Goal: Task Accomplishment & Management: Manage account settings

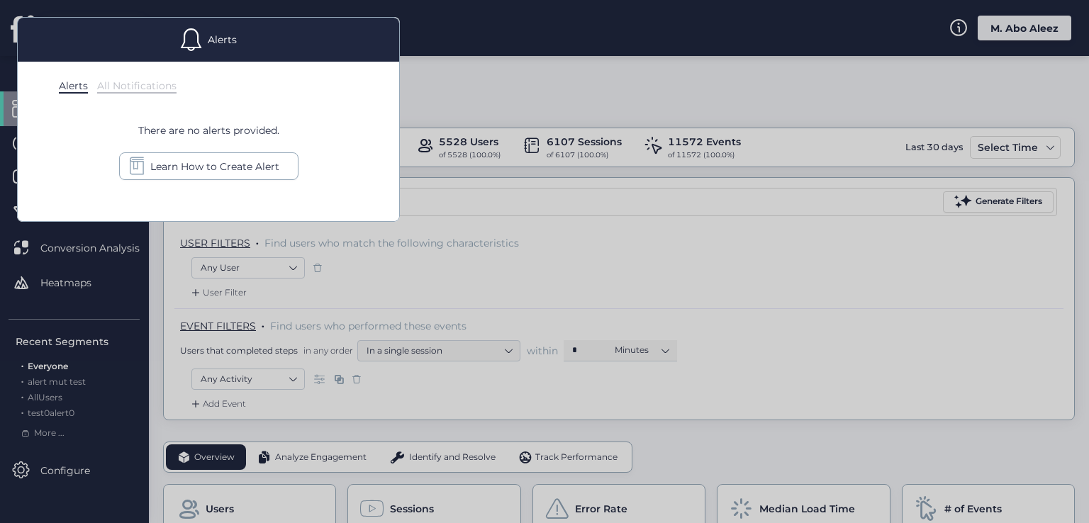
click at [496, 98] on div at bounding box center [544, 261] width 1089 height 523
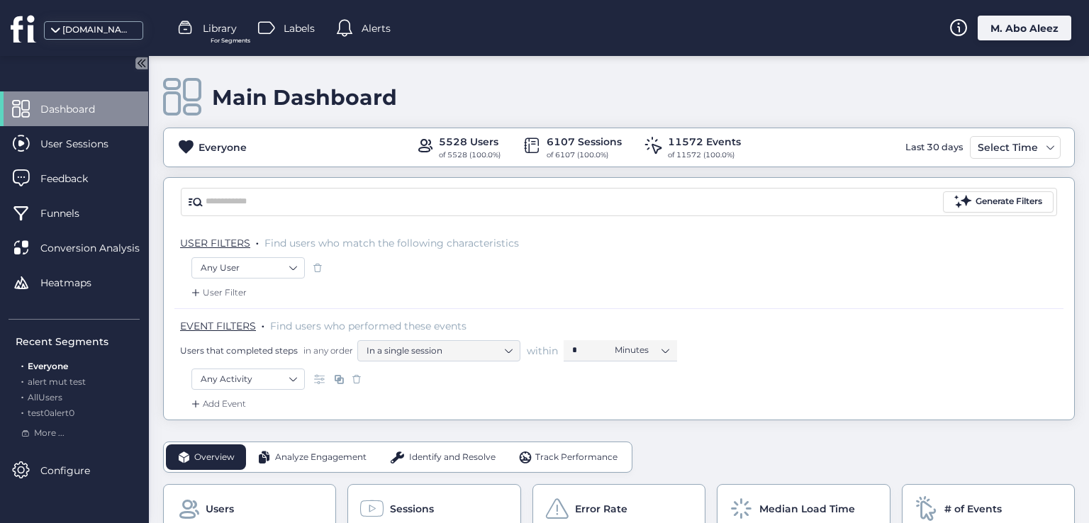
click at [362, 35] on div "Alerts" at bounding box center [363, 28] width 55 height 21
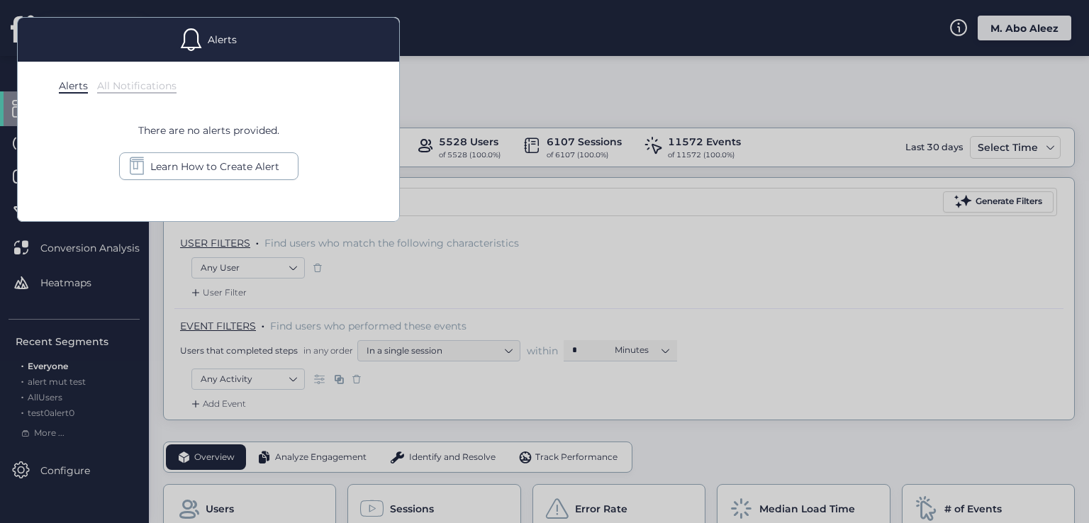
click at [162, 78] on div "Alerts All Notifications There are no alerts provided. Learn How to Create Alert" at bounding box center [208, 142] width 381 height 160
click at [162, 83] on div "All Notifications" at bounding box center [136, 86] width 79 height 14
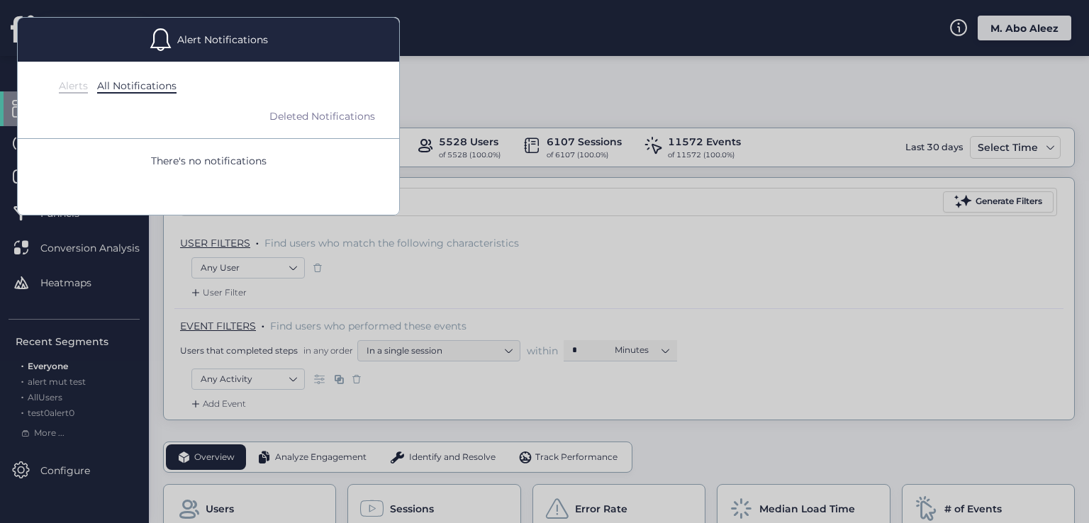
click at [77, 90] on div "Alerts" at bounding box center [73, 86] width 29 height 14
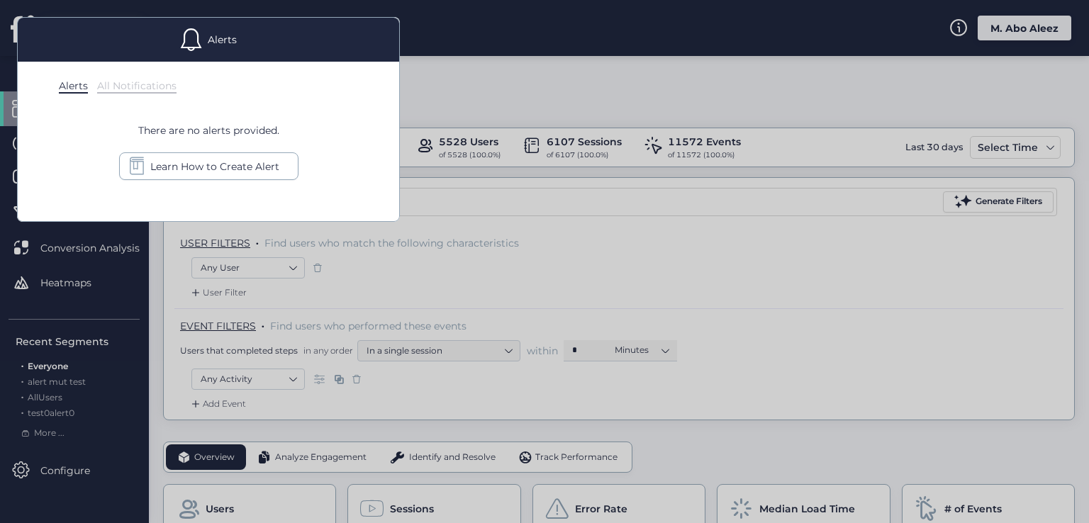
click at [437, 92] on div at bounding box center [544, 261] width 1089 height 523
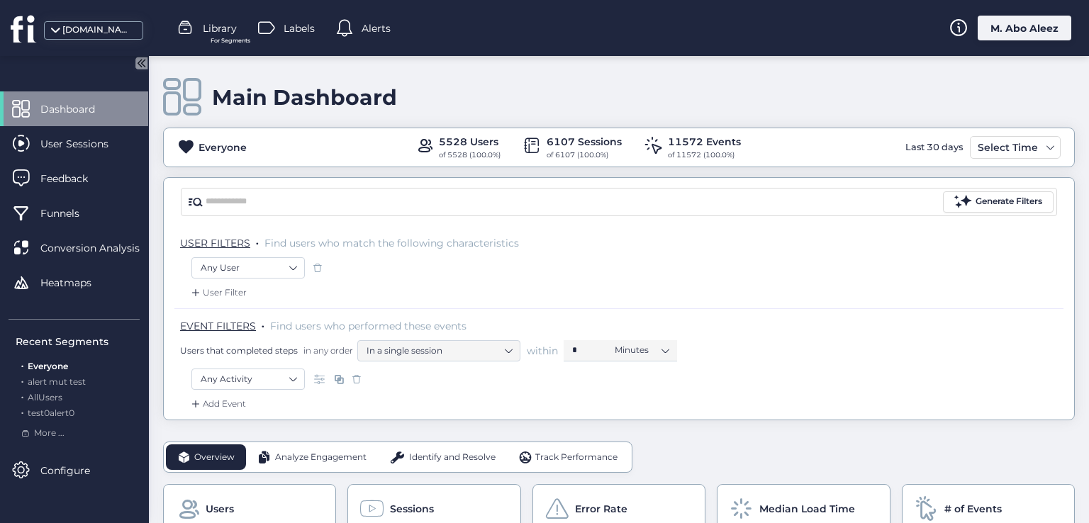
click at [1029, 12] on div "fullsession.io Library For Segments Labels Alerts M. Abo Aleez" at bounding box center [544, 28] width 1089 height 56
click at [1029, 26] on div "M. Abo Aleez" at bounding box center [1025, 28] width 94 height 25
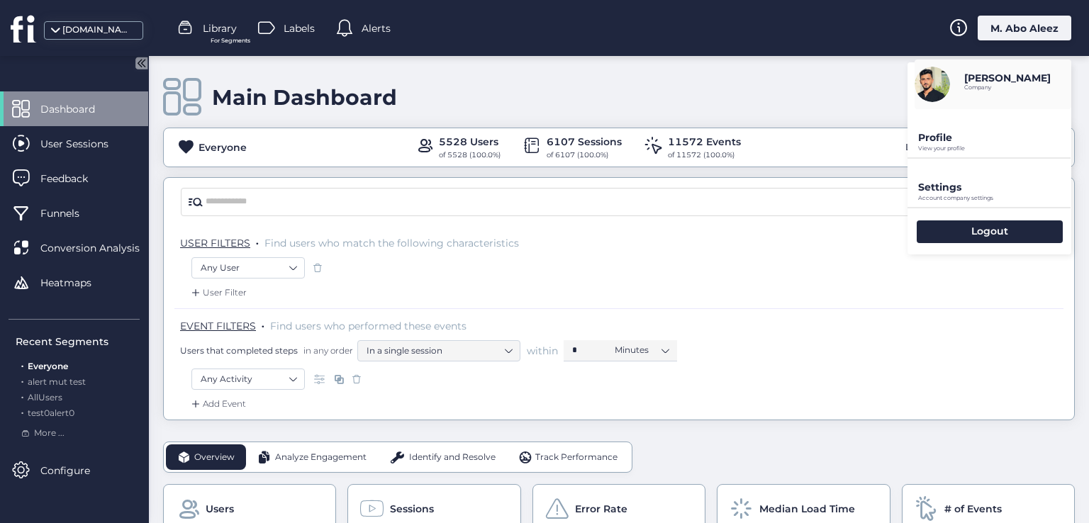
click at [939, 138] on p "Profile" at bounding box center [994, 137] width 153 height 13
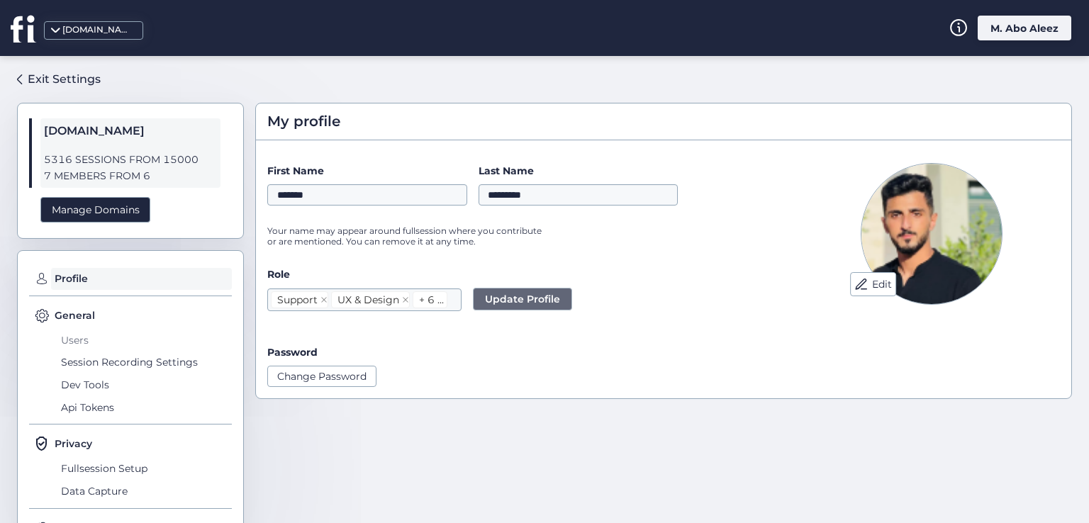
click at [88, 335] on span "Users" at bounding box center [144, 340] width 174 height 23
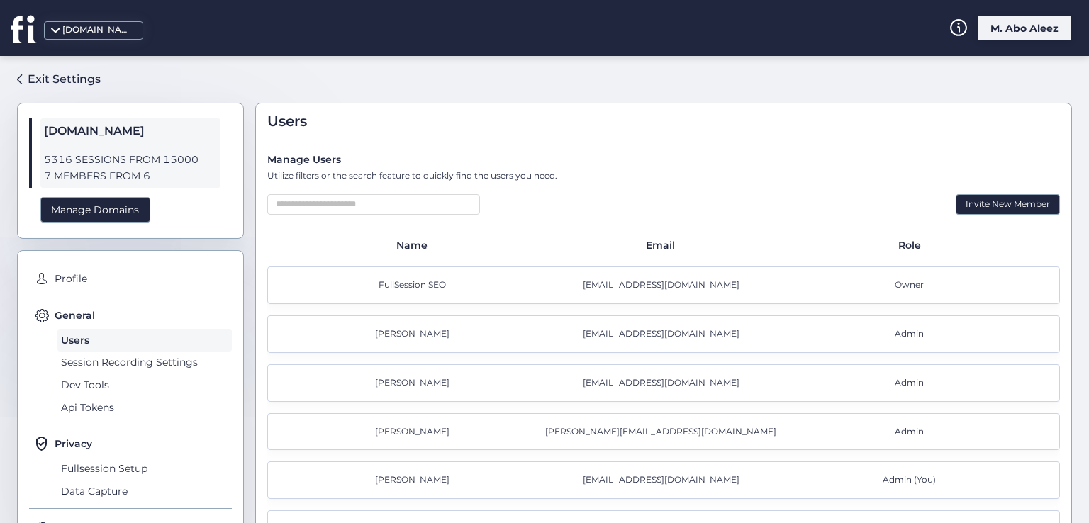
click at [13, 80] on div "Exit Settings fullsession.io 5316 SESSIONS FROM 15000 7 MEMBERS FROM 6 Manage D…" at bounding box center [544, 289] width 1089 height 467
click at [36, 77] on div "Exit Settings" at bounding box center [64, 79] width 73 height 18
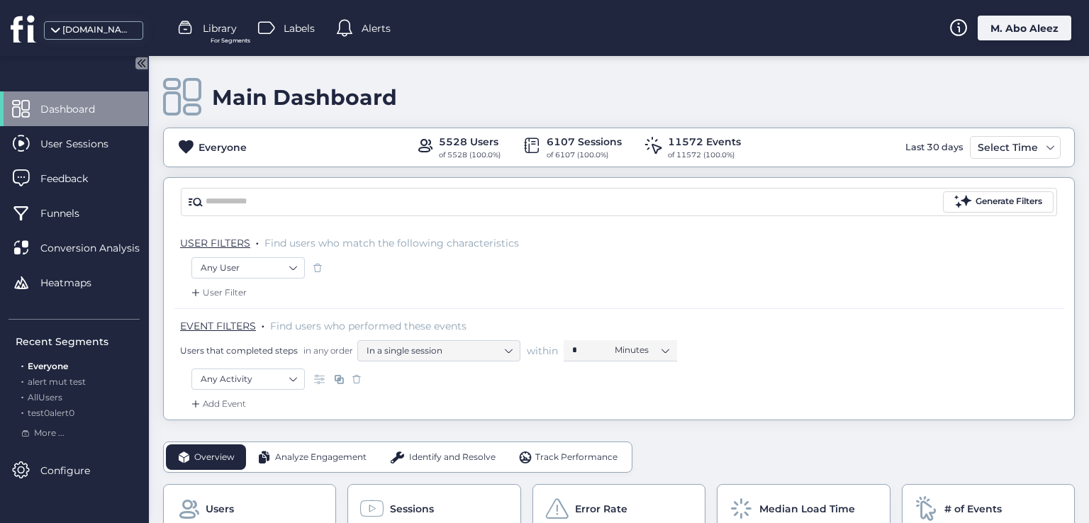
click at [367, 26] on span "Alerts" at bounding box center [376, 29] width 29 height 16
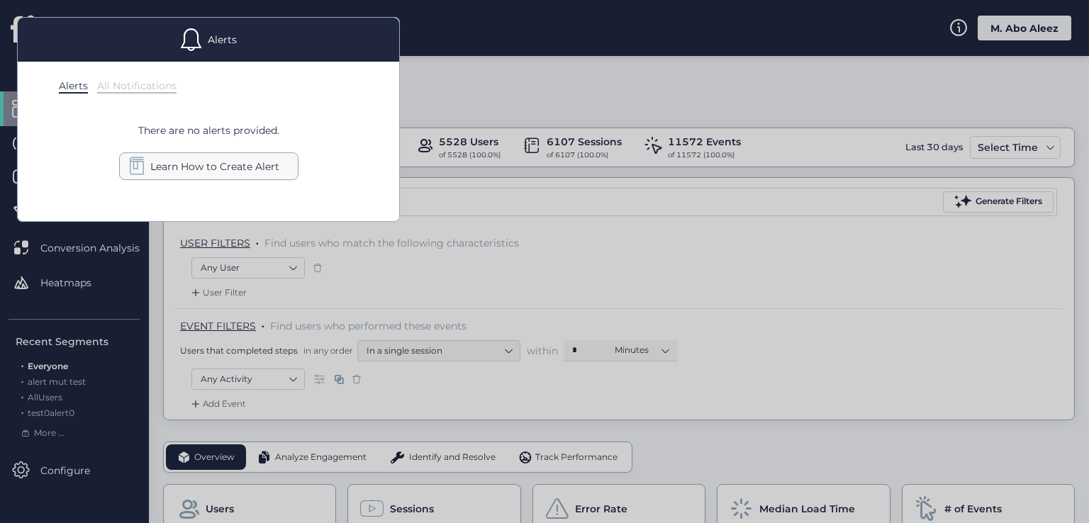
click at [236, 165] on span "Learn How to Create Alert" at bounding box center [214, 167] width 129 height 16
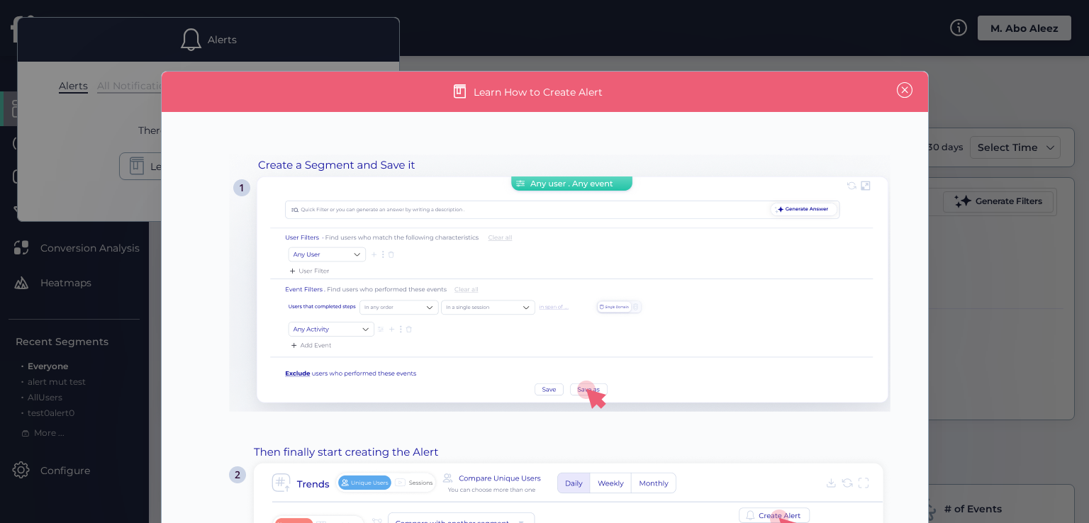
click at [900, 83] on span at bounding box center [905, 90] width 16 height 16
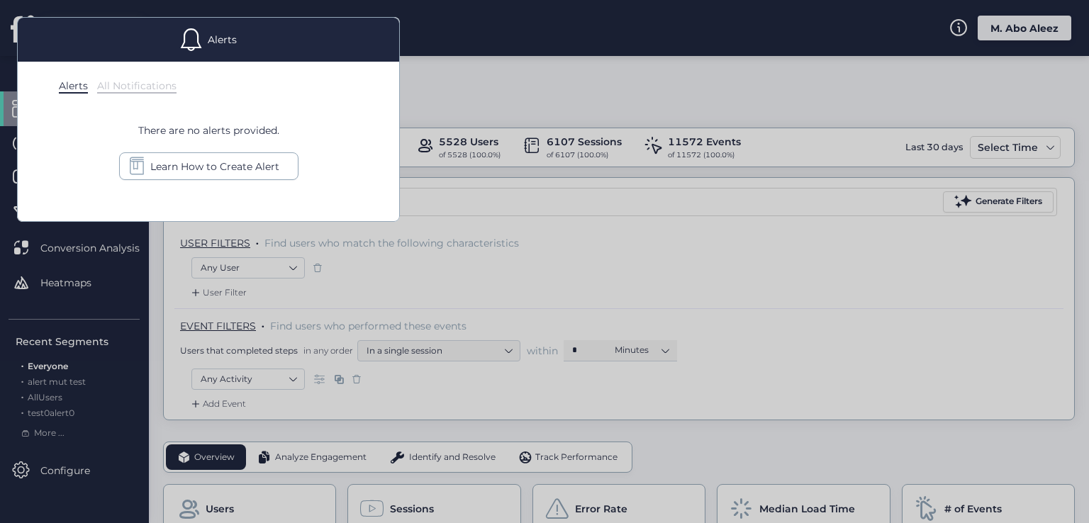
click at [588, 80] on div at bounding box center [544, 261] width 1089 height 523
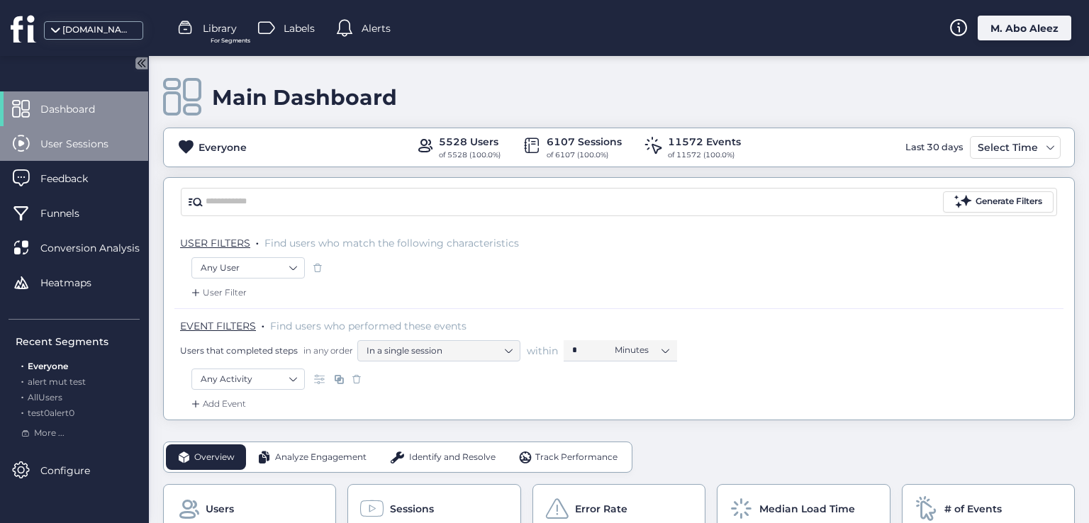
click at [73, 154] on div "User Sessions" at bounding box center [74, 143] width 148 height 35
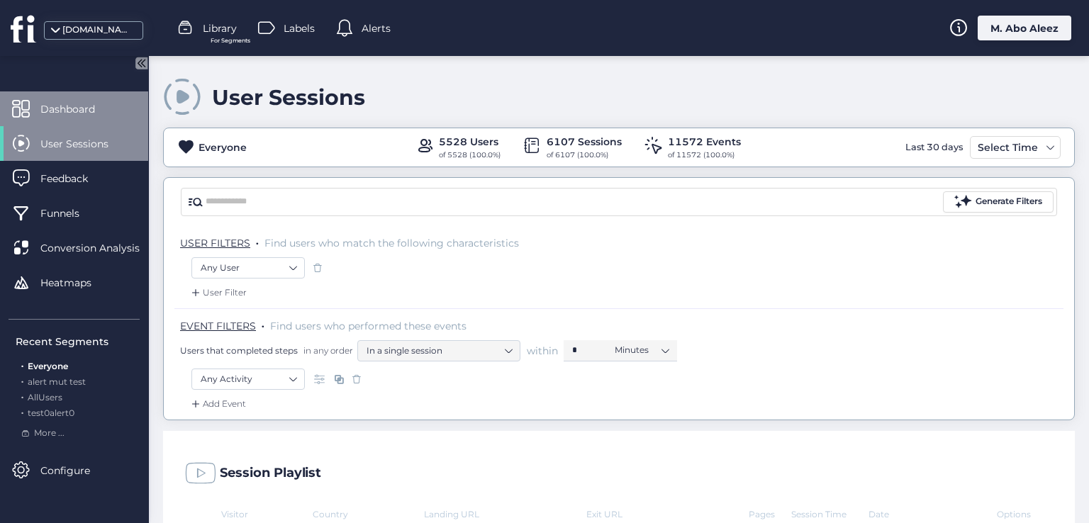
click at [82, 118] on div "Dashboard" at bounding box center [74, 108] width 148 height 35
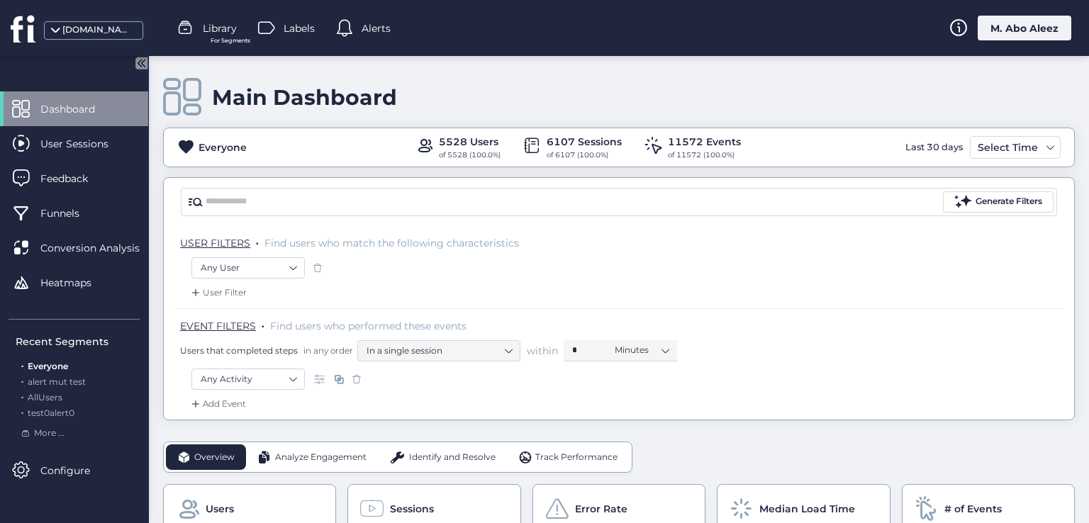
click at [369, 32] on span "Alerts" at bounding box center [376, 29] width 29 height 16
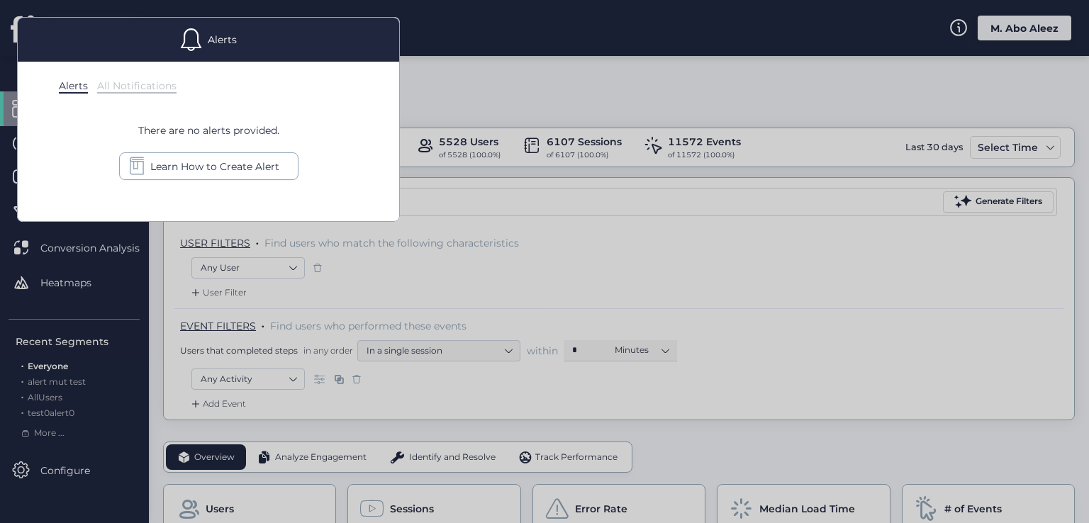
click at [511, 82] on div at bounding box center [544, 261] width 1089 height 523
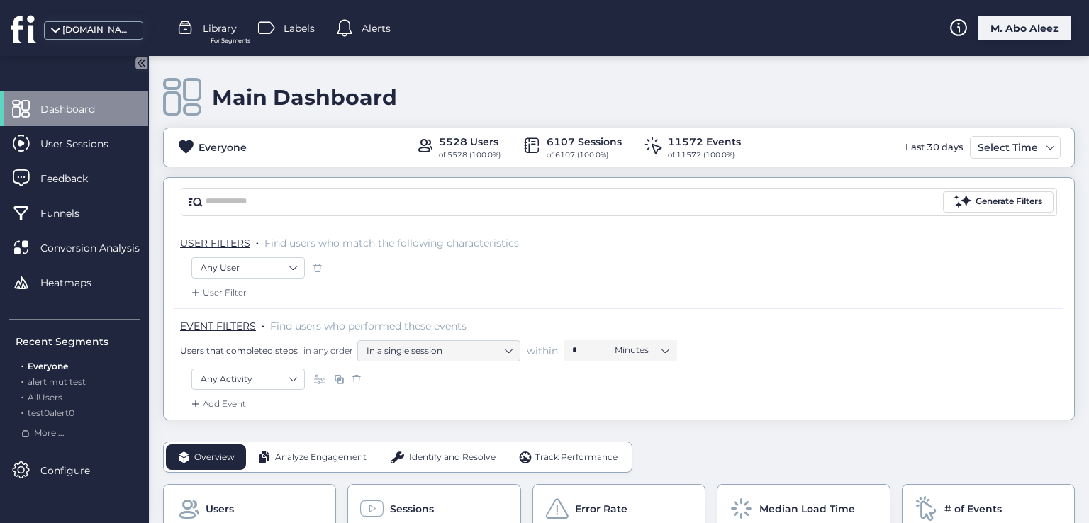
click at [87, 32] on div "[DOMAIN_NAME]" at bounding box center [97, 29] width 71 height 13
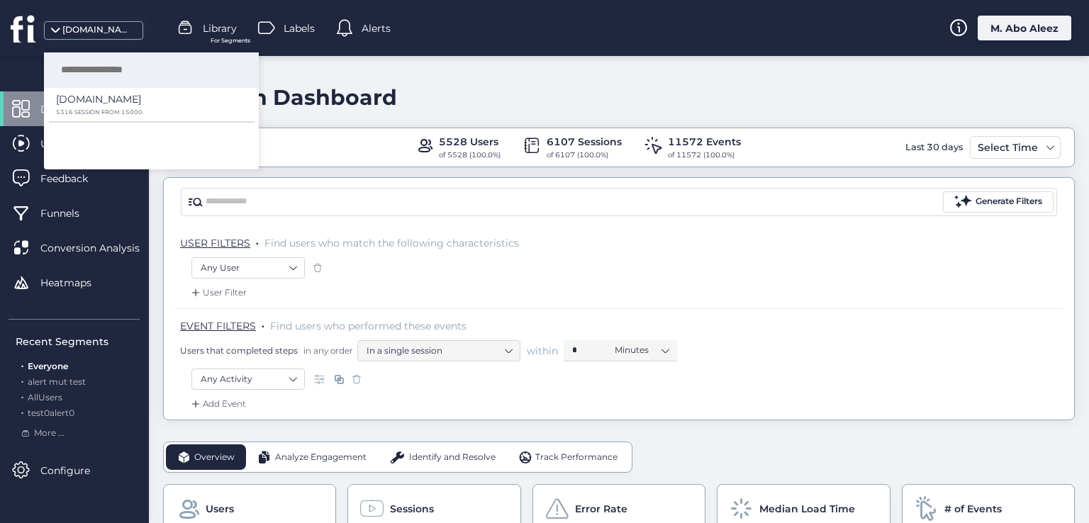
click at [364, 74] on div "Main Dashboard Everyone 5528 Users of 5528 (100.0%) 6107 Sessions of 6107 (100.…" at bounding box center [619, 238] width 912 height 364
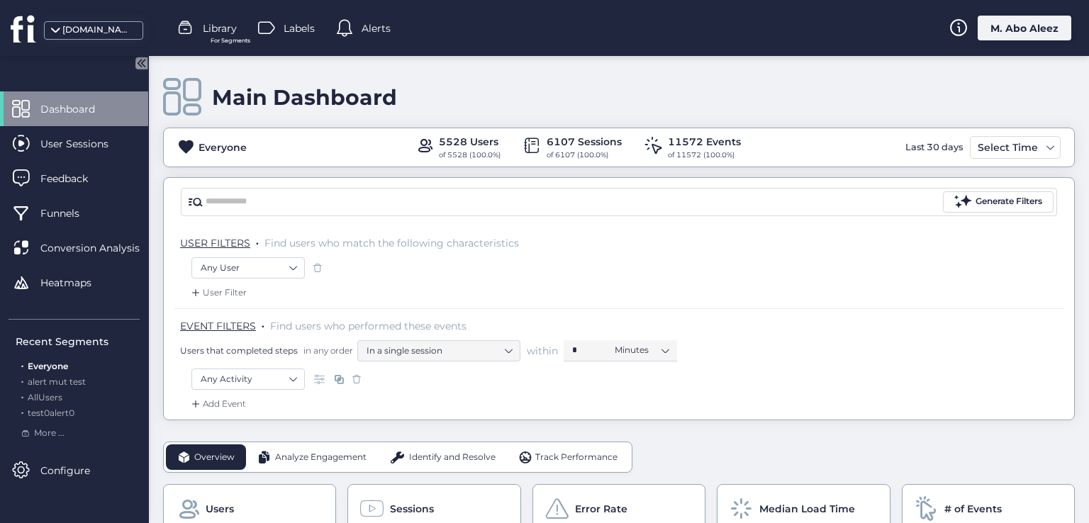
click at [361, 36] on div "Alerts" at bounding box center [363, 28] width 55 height 21
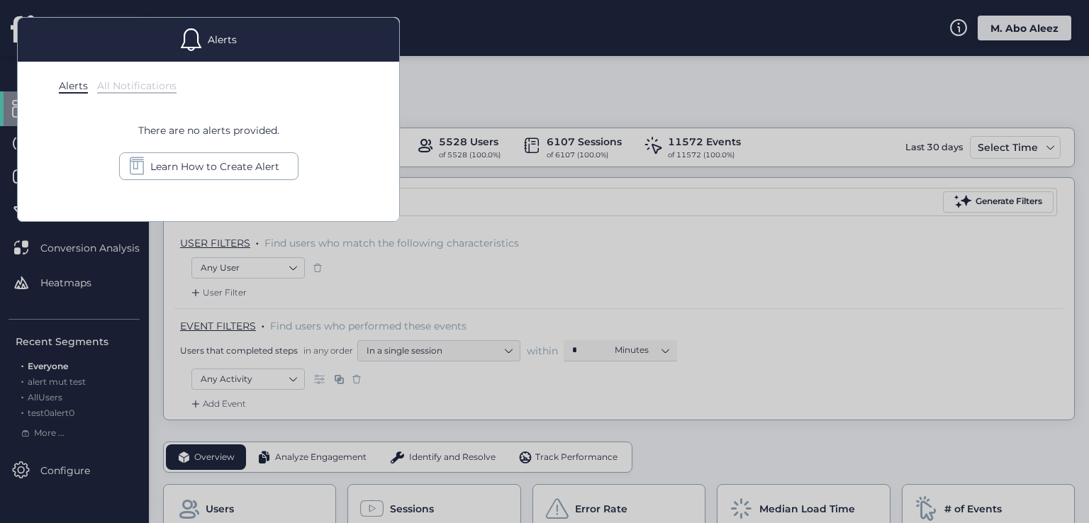
click at [452, 88] on div at bounding box center [544, 261] width 1089 height 523
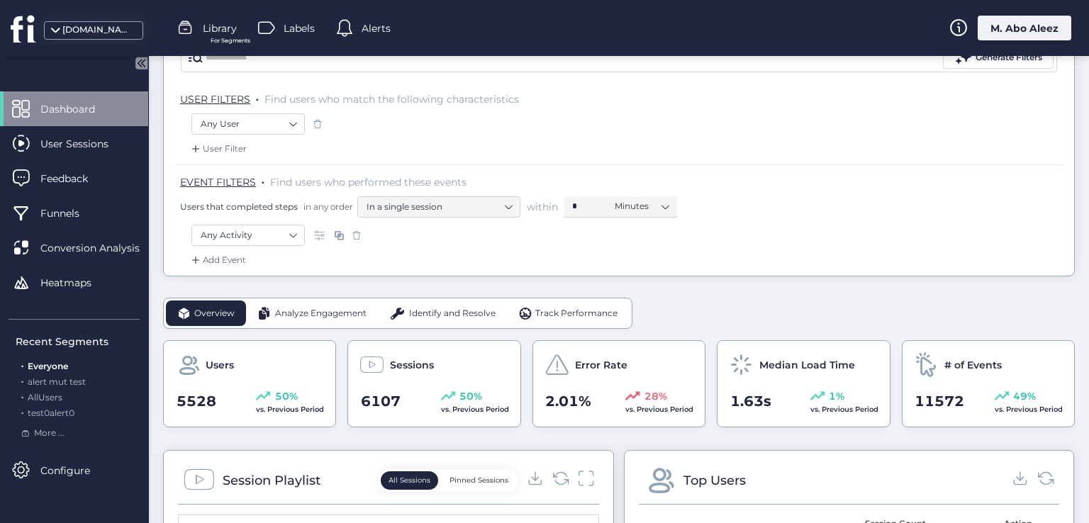
scroll to position [142, 0]
click at [996, 33] on div "M. Abo Aleez" at bounding box center [1025, 28] width 94 height 25
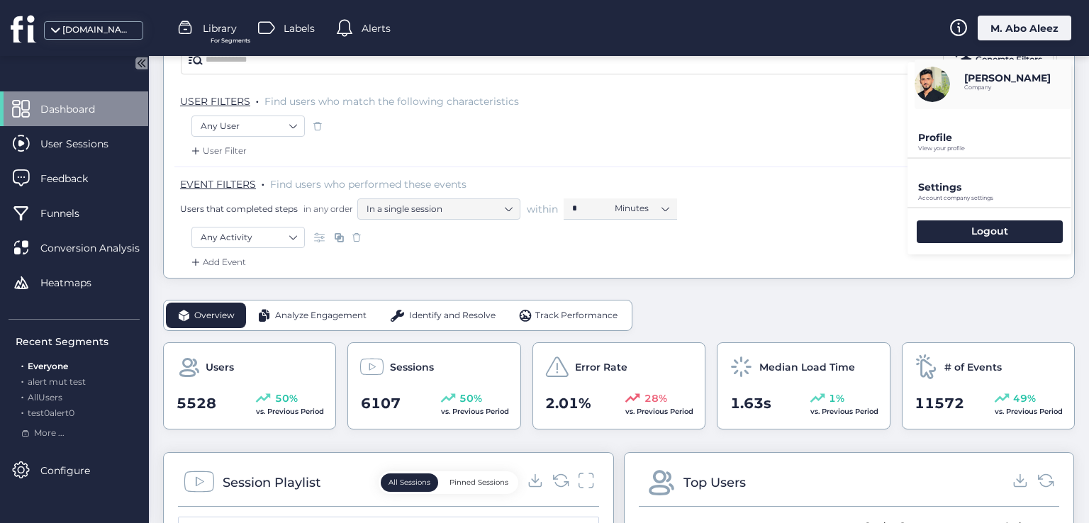
click at [955, 145] on p "View your profile" at bounding box center [994, 148] width 153 height 6
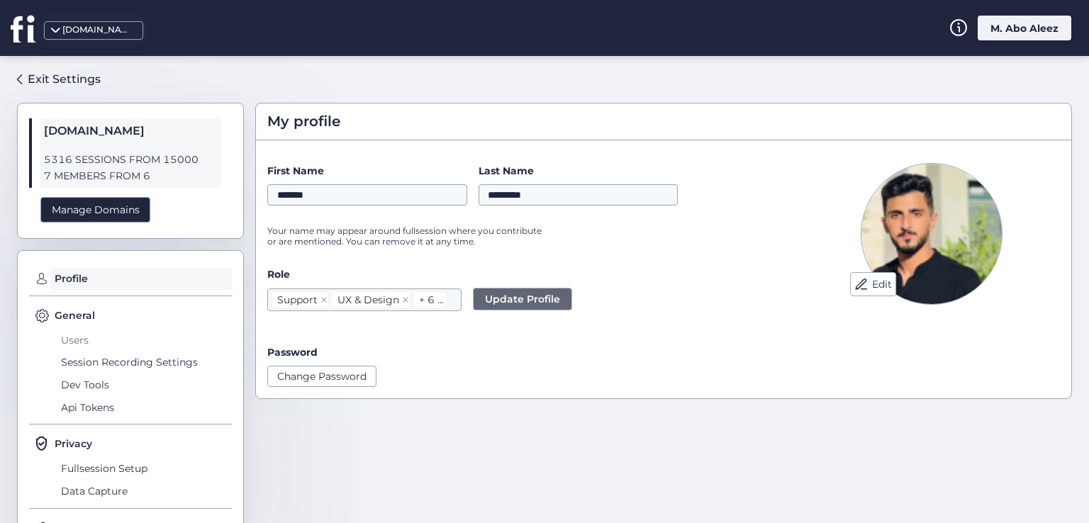
click at [90, 340] on span "Users" at bounding box center [144, 340] width 174 height 23
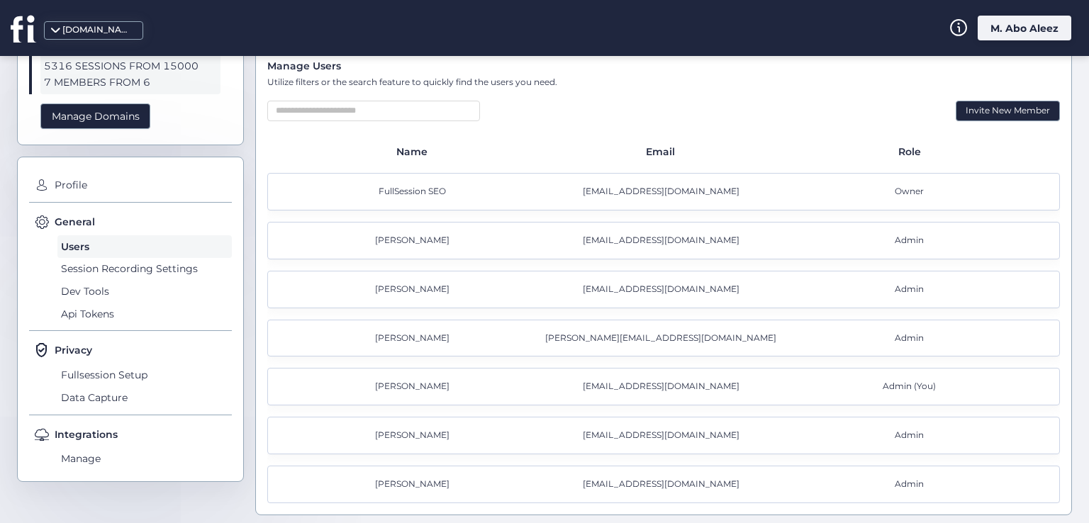
scroll to position [94, 0]
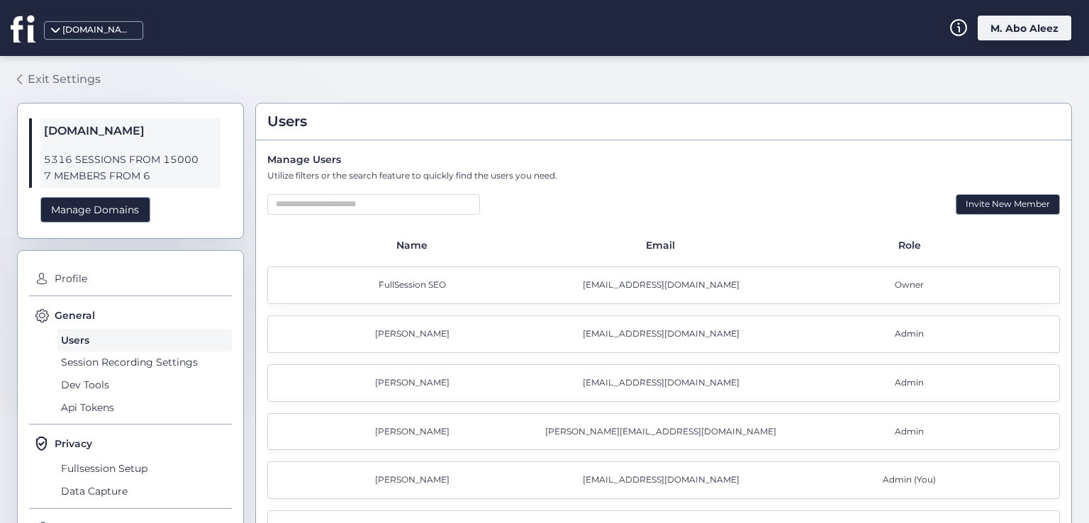
click at [58, 79] on div "Exit Settings" at bounding box center [64, 79] width 73 height 18
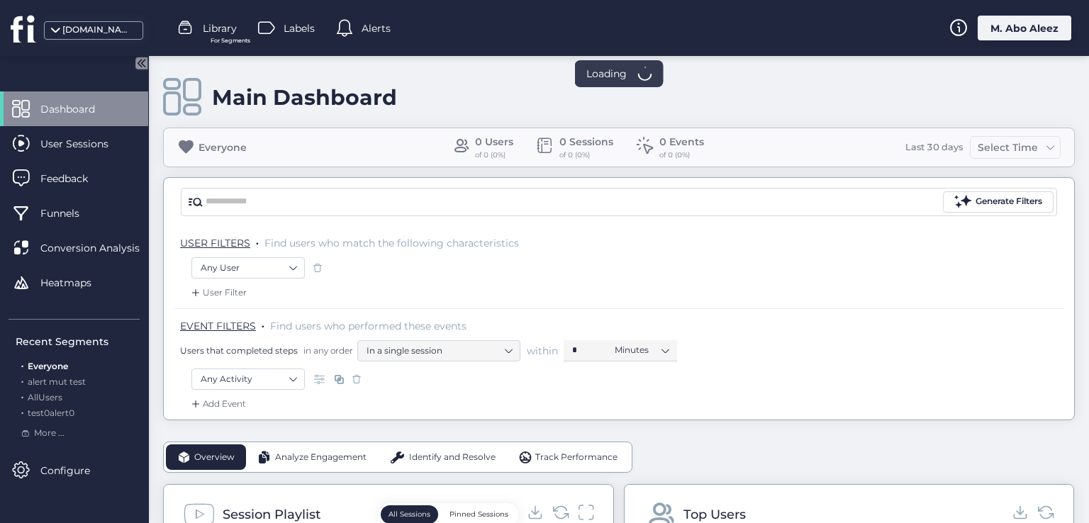
click at [371, 21] on span "Alerts" at bounding box center [376, 29] width 29 height 16
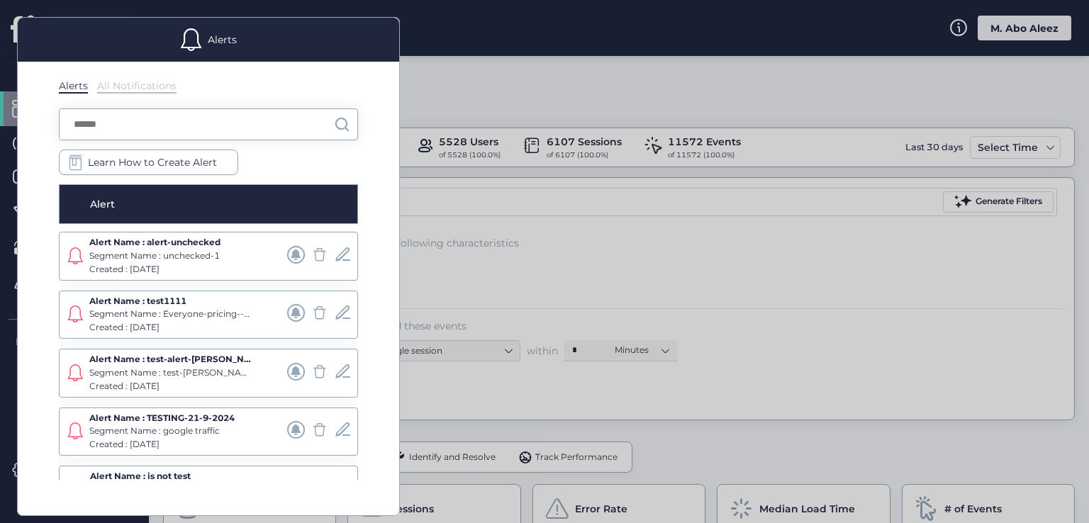
click at [519, 103] on div at bounding box center [544, 261] width 1089 height 523
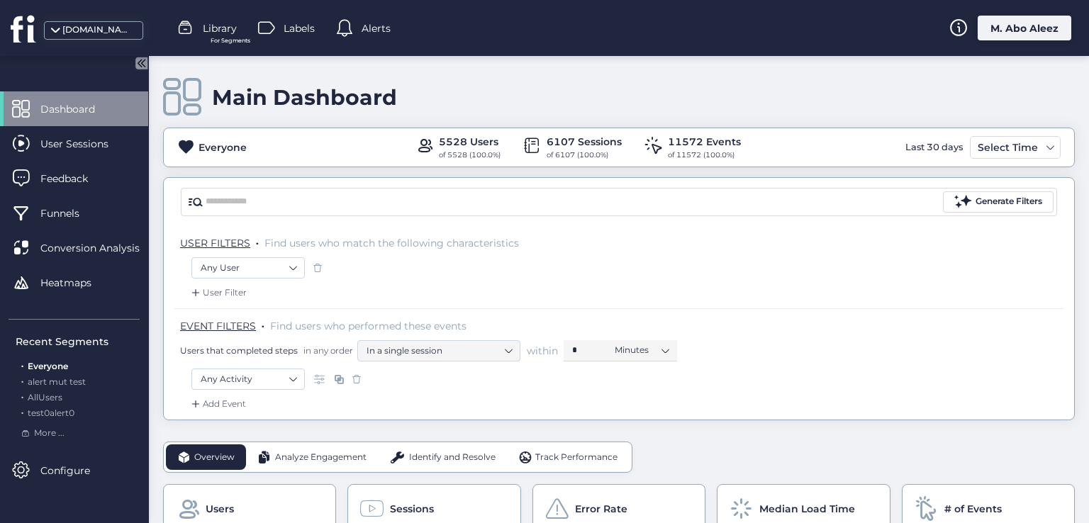
click at [1062, 16] on div "M. Abo Aleez" at bounding box center [1025, 28] width 94 height 25
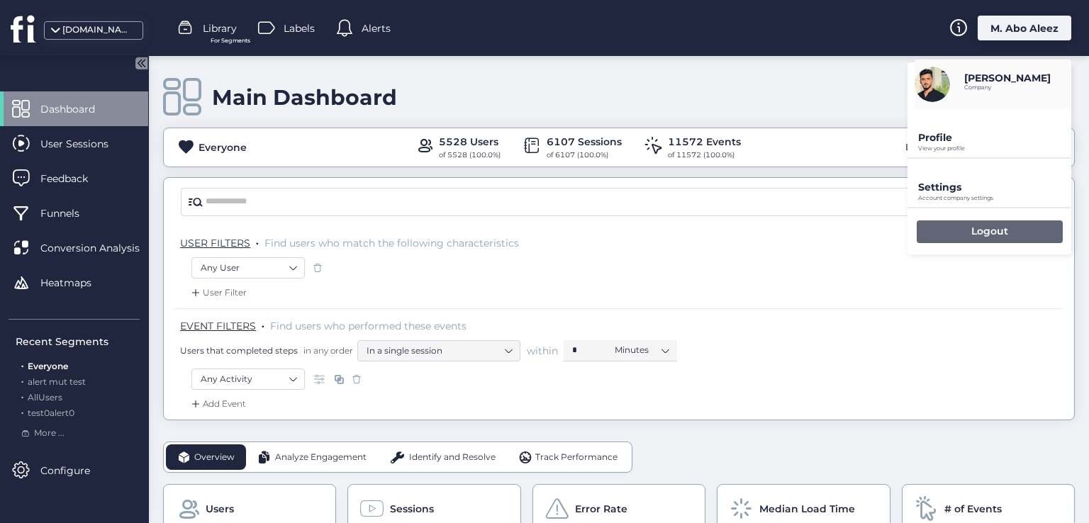
click at [1003, 228] on p "Logout" at bounding box center [989, 231] width 37 height 13
